Goal: Complete application form

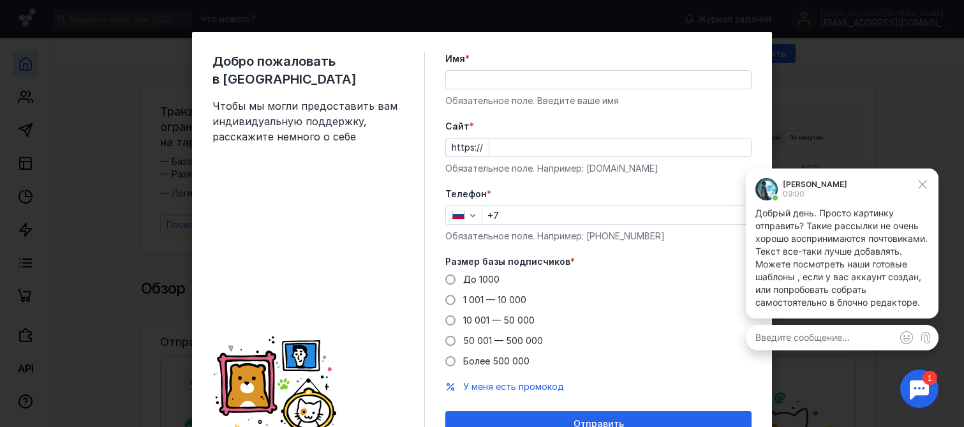
click at [524, 77] on input "Имя *" at bounding box center [598, 80] width 305 height 18
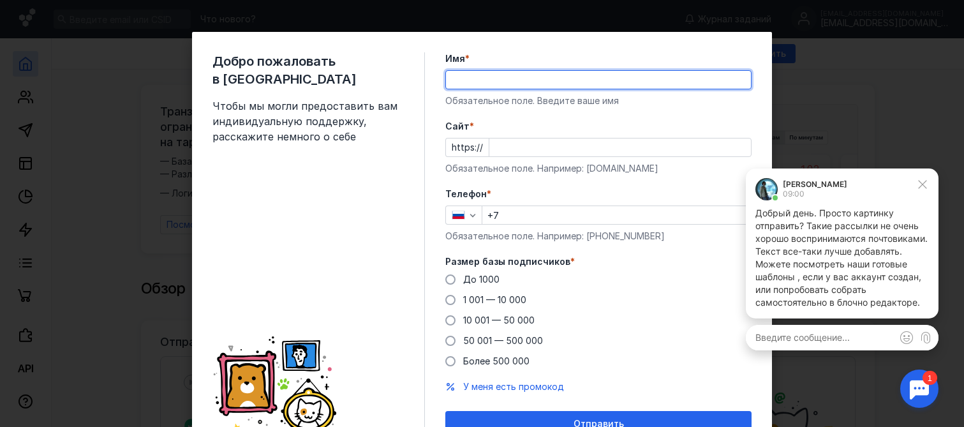
type input "[PERSON_NAME]"
click at [529, 148] on input "Cайт *" at bounding box center [621, 147] width 262 height 18
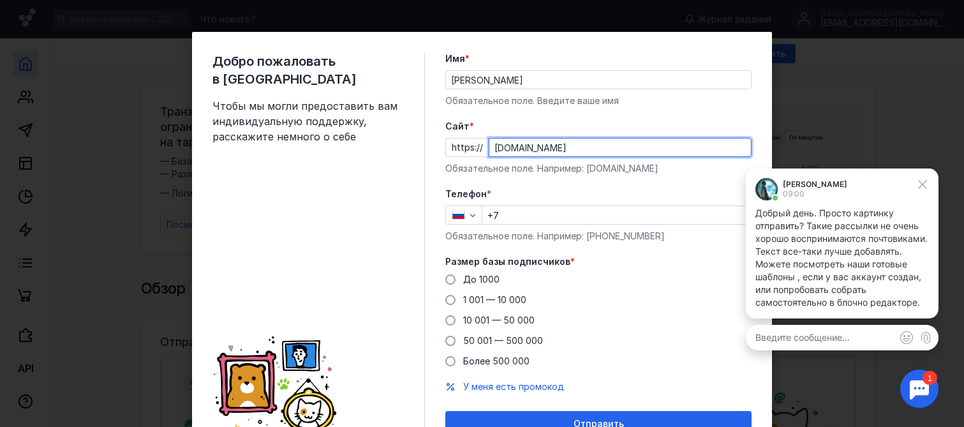
type input "[DOMAIN_NAME]"
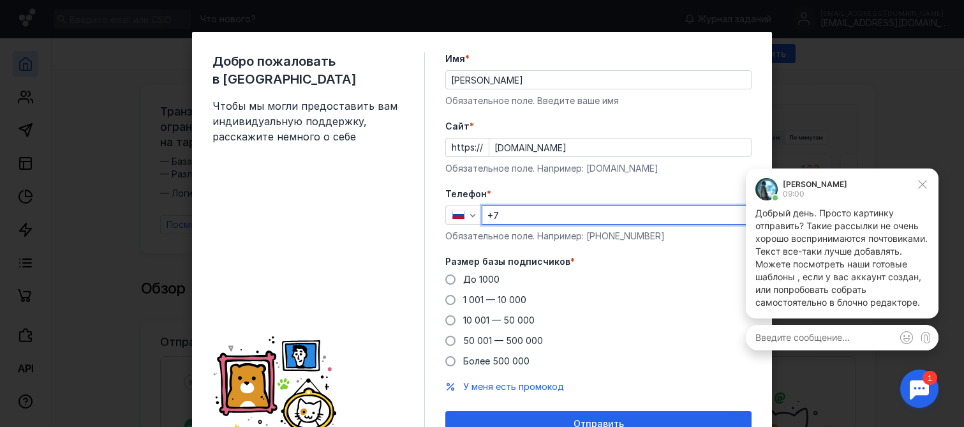
click at [532, 216] on input "+7" at bounding box center [616, 215] width 268 height 18
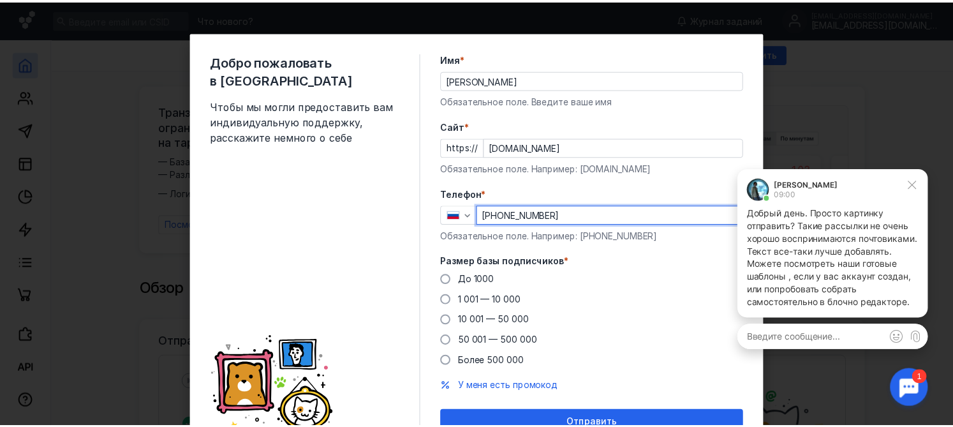
scroll to position [62, 0]
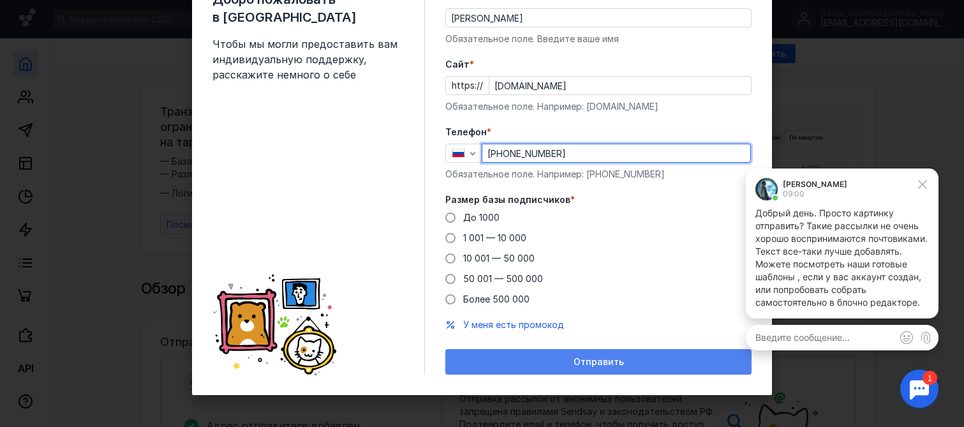
type input "[PHONE_NUMBER]"
click at [647, 361] on div "Отправить" at bounding box center [599, 362] width 294 height 11
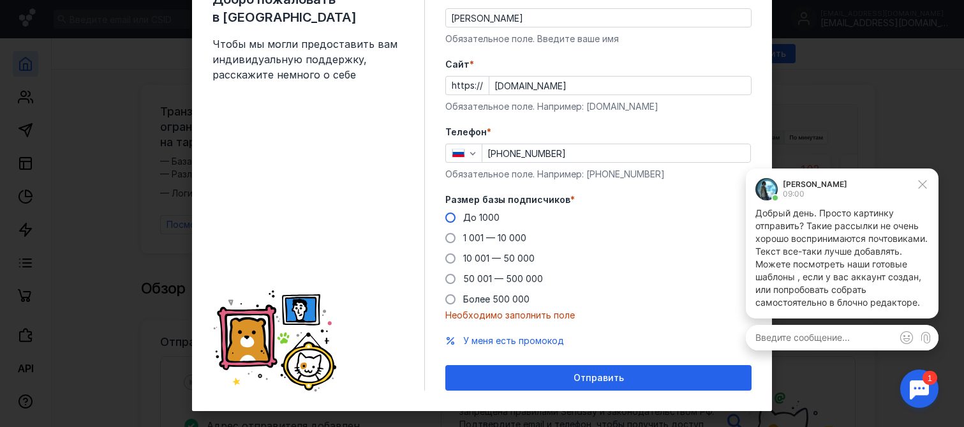
click at [445, 216] on span at bounding box center [450, 218] width 10 height 10
click at [0, 0] on input "До 1000" at bounding box center [0, 0] width 0 height 0
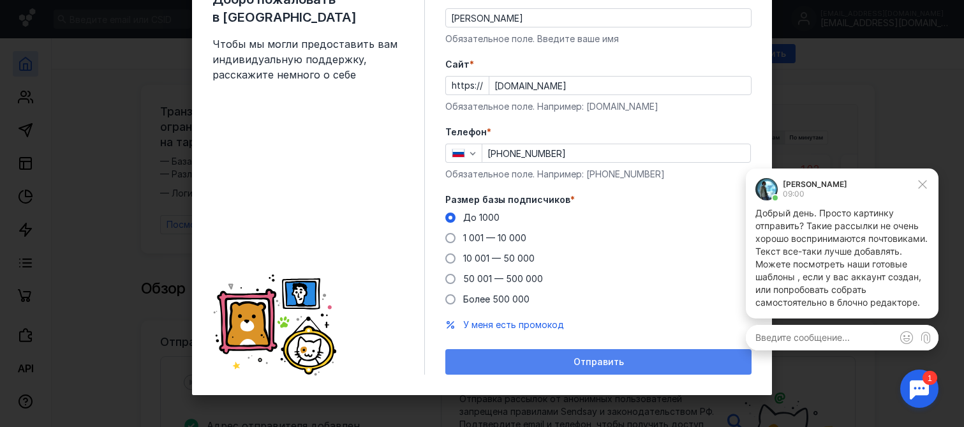
click at [634, 358] on div "Отправить" at bounding box center [599, 362] width 294 height 11
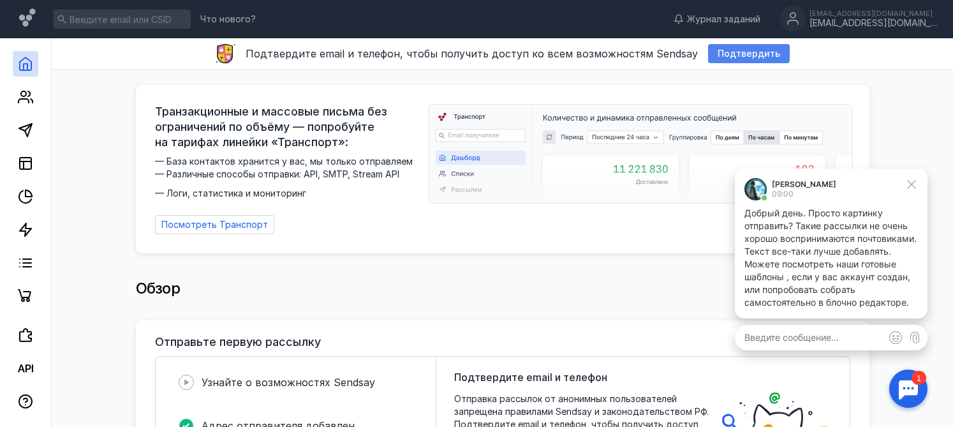
click at [718, 52] on span "Подтвердить" at bounding box center [749, 54] width 63 height 11
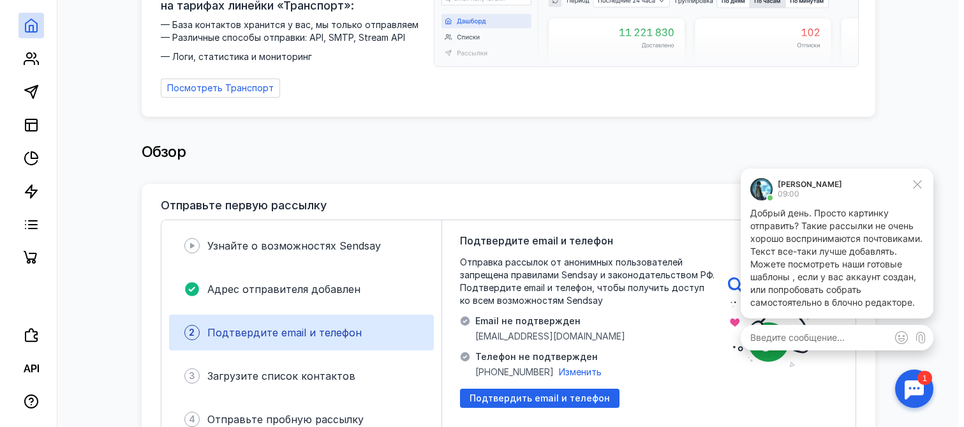
scroll to position [0, 0]
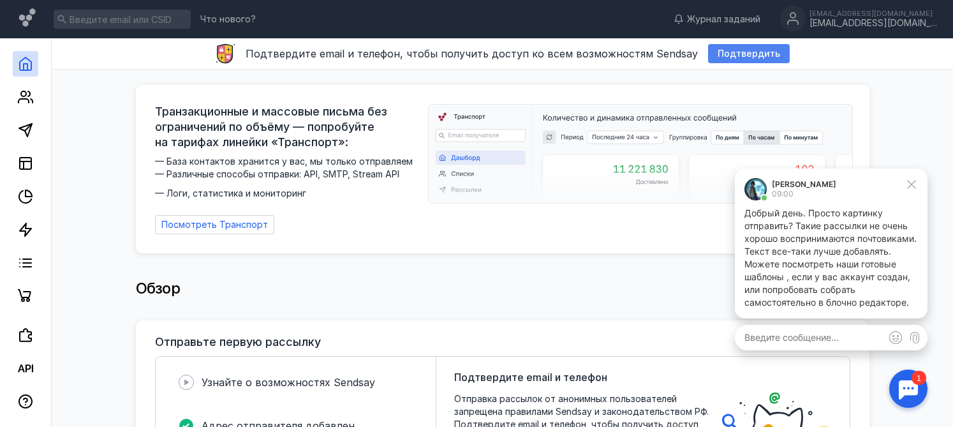
click at [712, 56] on div "Подтвердить" at bounding box center [749, 54] width 75 height 11
